Goal: Register for event/course

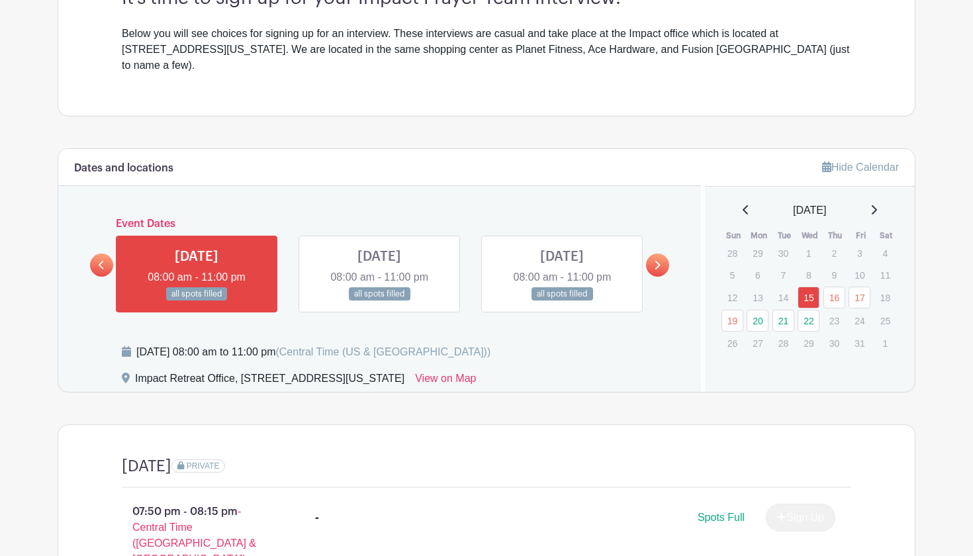
scroll to position [425, 0]
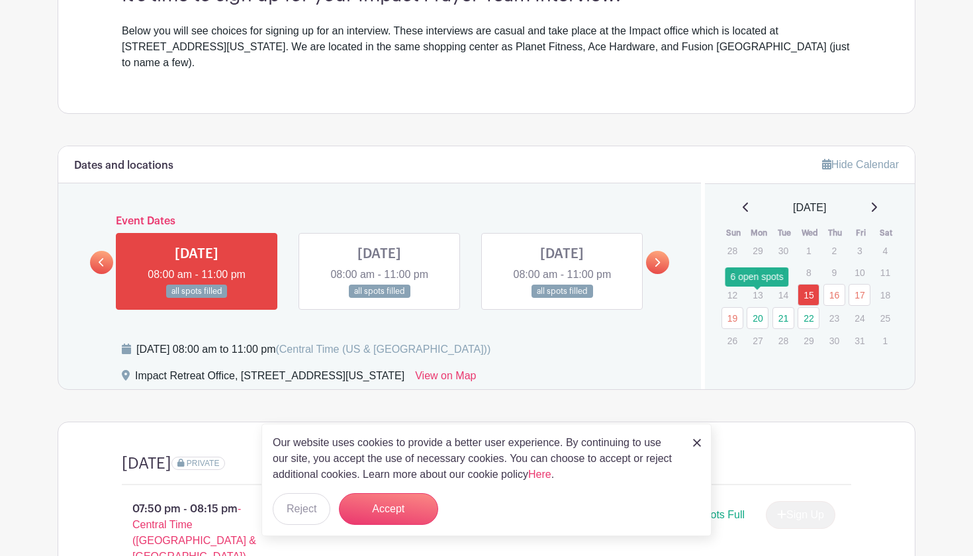
click at [755, 307] on link "20" at bounding box center [757, 318] width 22 height 22
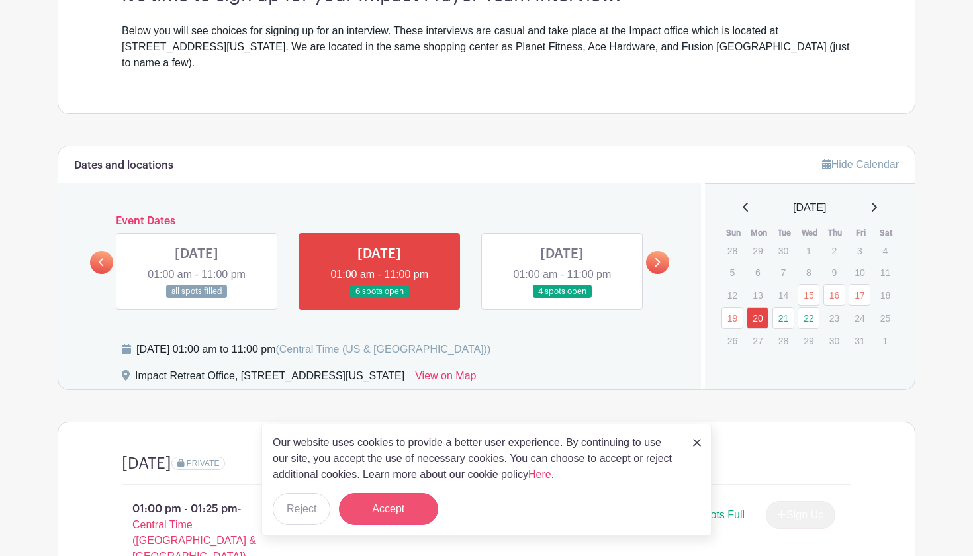
click at [384, 516] on button "Accept" at bounding box center [388, 509] width 99 height 32
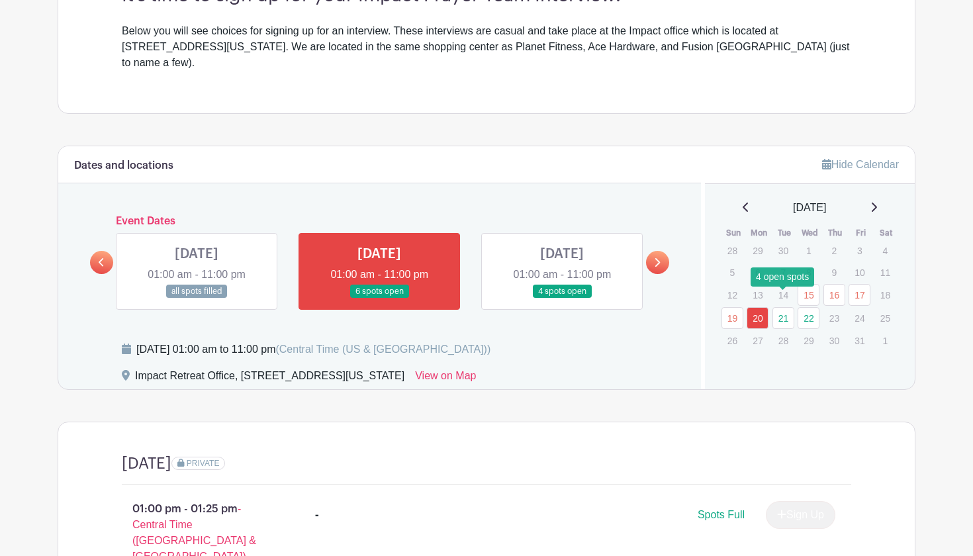
click at [781, 307] on link "21" at bounding box center [783, 318] width 22 height 22
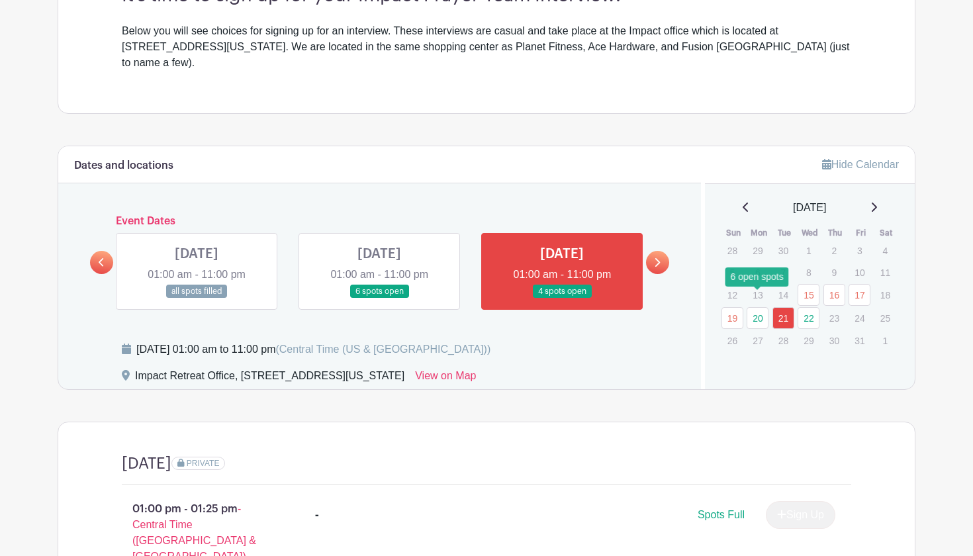
click at [762, 307] on link "20" at bounding box center [757, 318] width 22 height 22
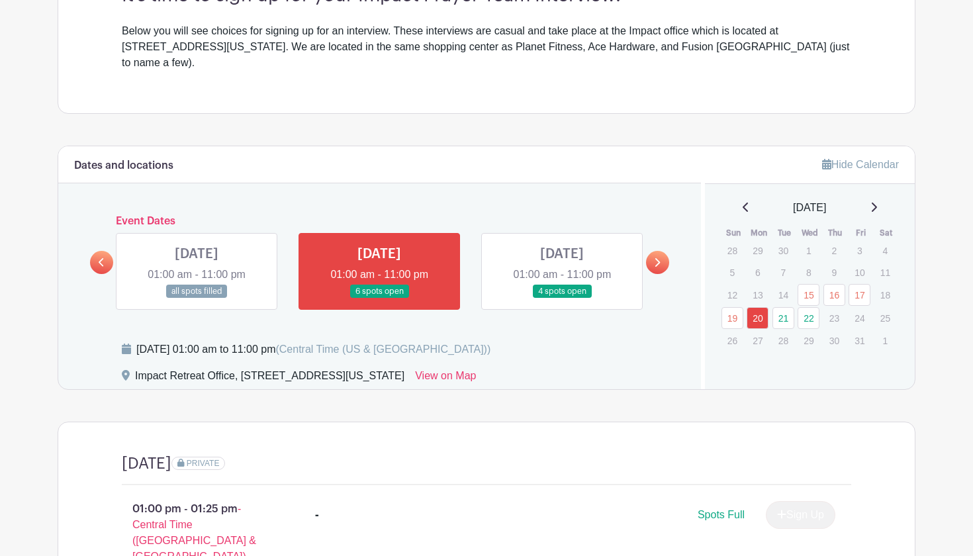
click at [379, 298] on link at bounding box center [379, 298] width 0 height 0
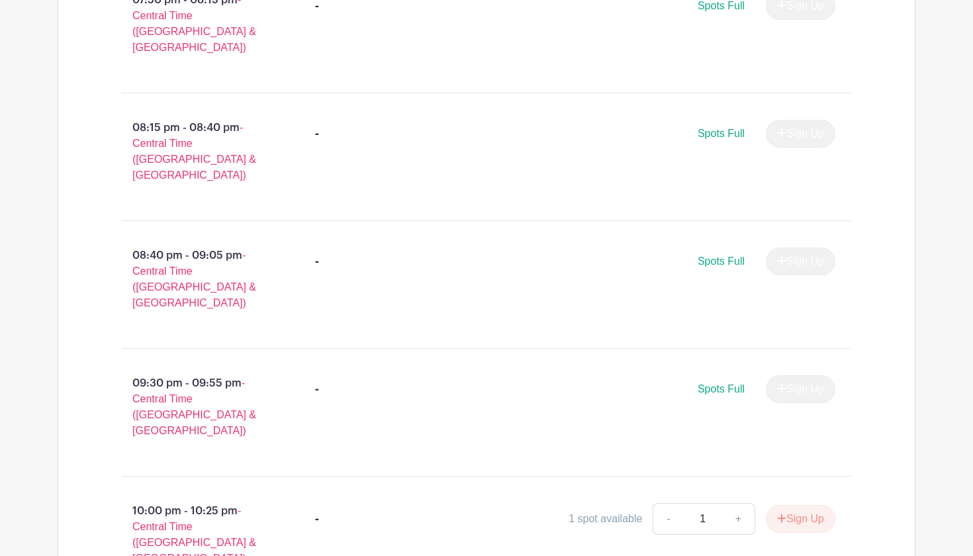
scroll to position [2972, 0]
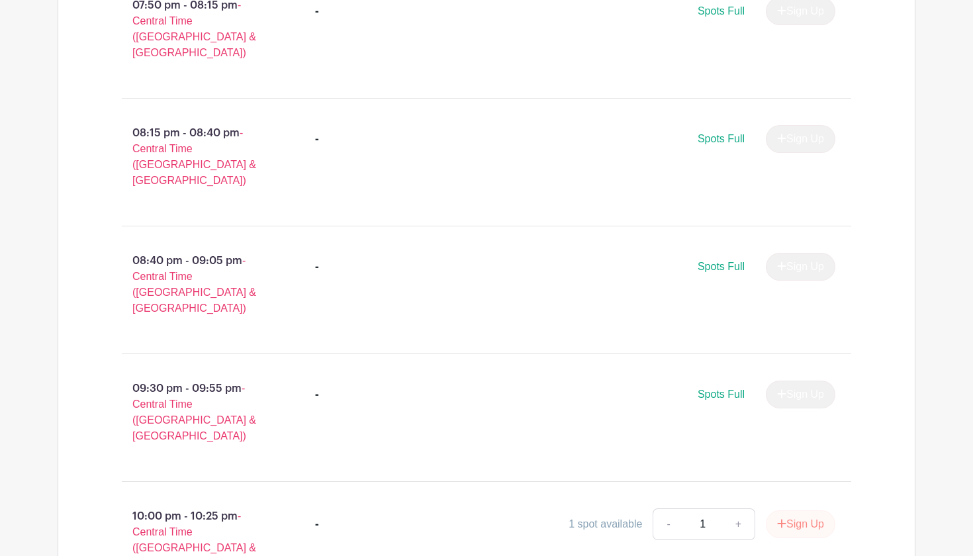
click at [794, 510] on button "Sign Up" at bounding box center [800, 524] width 69 height 28
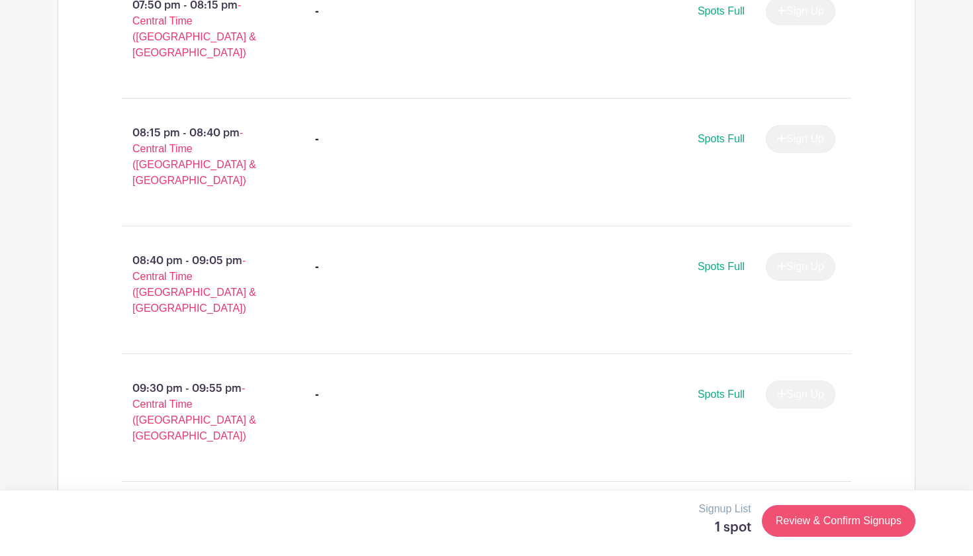
click at [843, 520] on link "Review & Confirm Signups" at bounding box center [838, 521] width 153 height 32
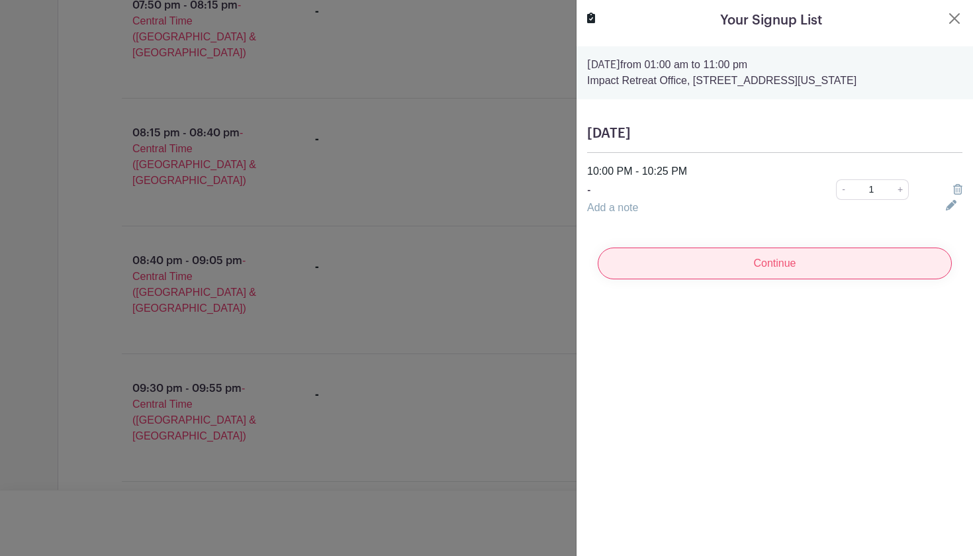
click at [815, 256] on input "Continue" at bounding box center [774, 263] width 354 height 32
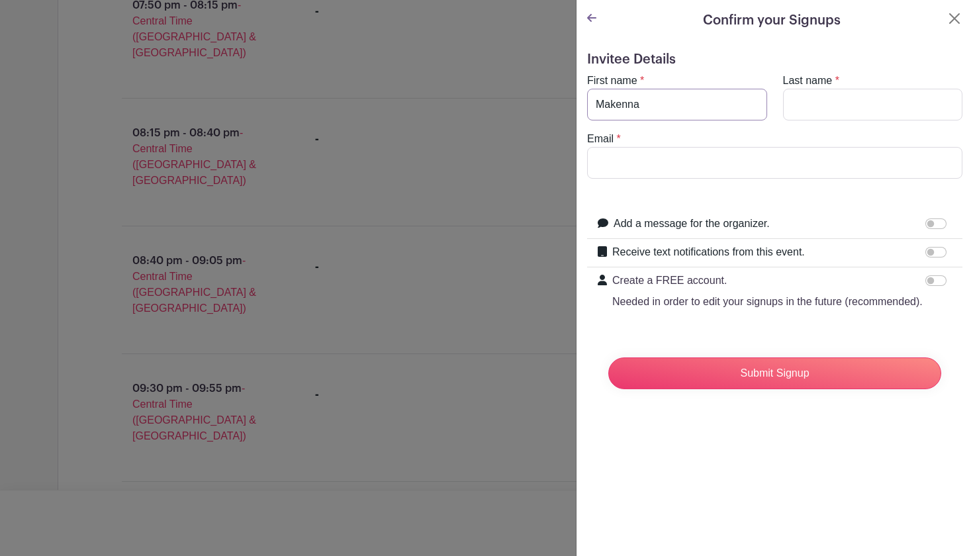
type input "Makenna"
type input "[PERSON_NAME]"
type input "[EMAIL_ADDRESS][DOMAIN_NAME]"
click at [932, 225] on input "Add a message for the organizer." at bounding box center [935, 223] width 21 height 11
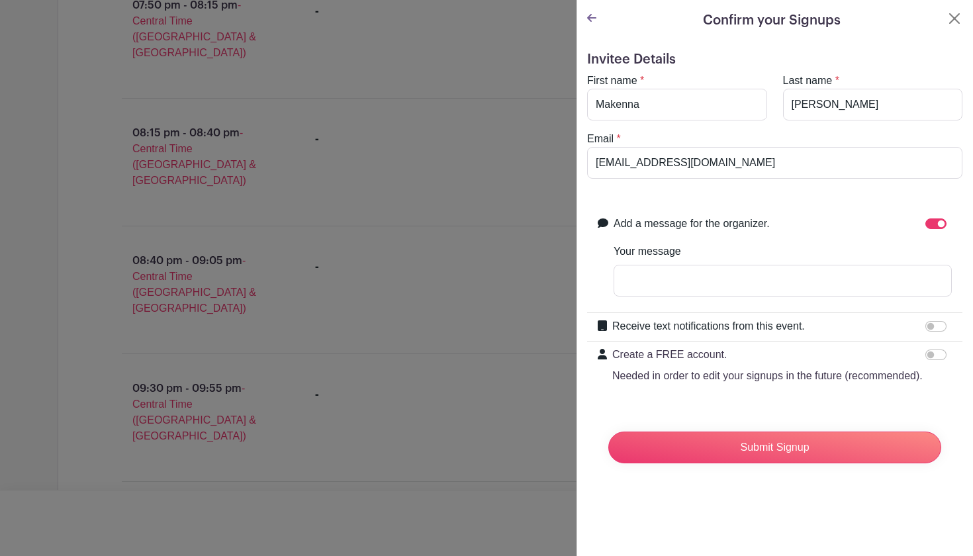
click at [935, 225] on input "Add a message for the organizer." at bounding box center [935, 223] width 21 height 11
checkbox input "false"
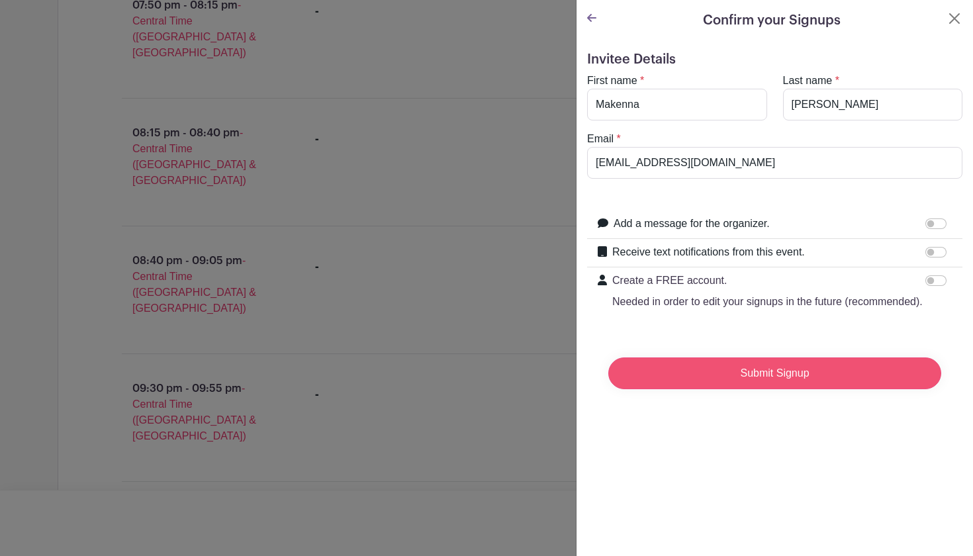
click at [822, 376] on input "Submit Signup" at bounding box center [774, 373] width 333 height 32
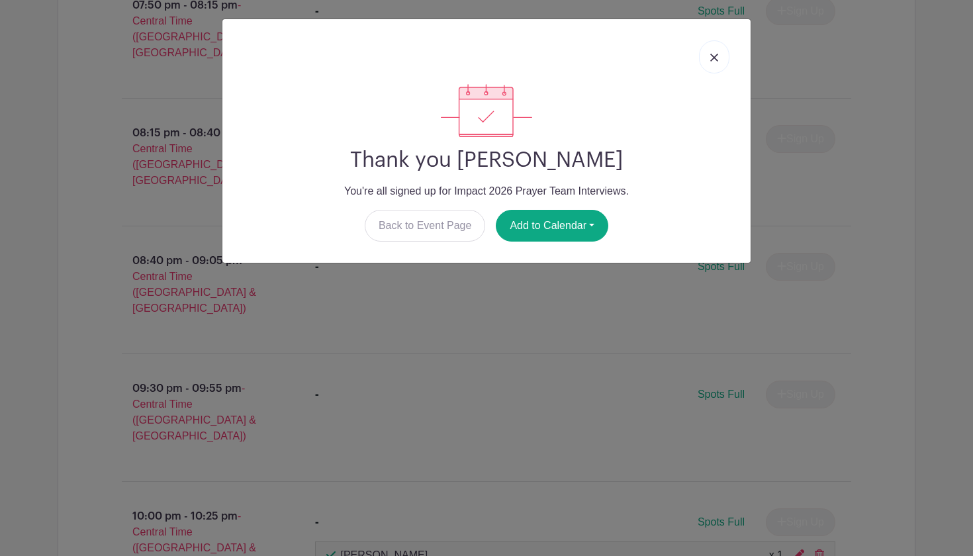
click at [713, 56] on img at bounding box center [714, 58] width 8 height 8
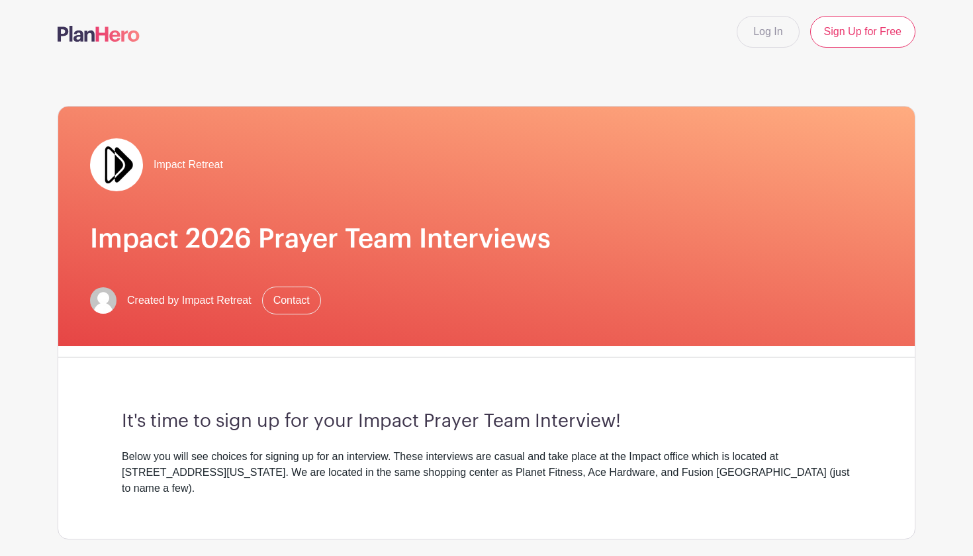
scroll to position [0, 0]
